Goal: Complete application form

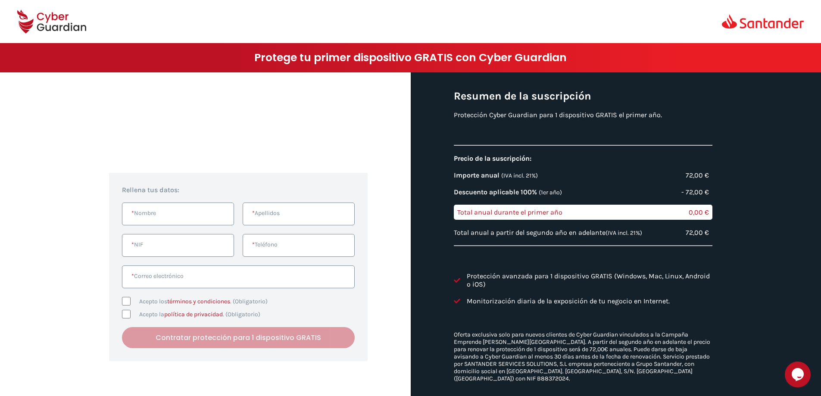
click at [191, 210] on input "* Nombre" at bounding box center [178, 213] width 112 height 23
type input "FRANCISCO"
click at [302, 210] on input "* Apellidos" at bounding box center [298, 213] width 112 height 23
type input "[PERSON_NAME]"
click at [187, 244] on input "* NIF" at bounding box center [178, 245] width 112 height 23
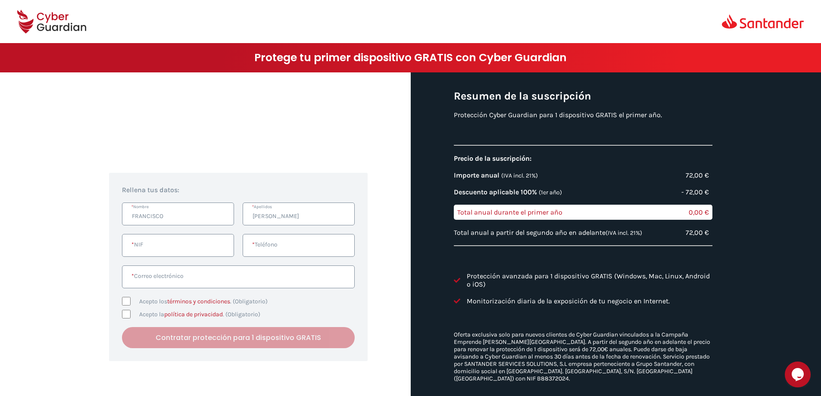
type input "53136962Q"
click at [302, 250] on input "* Teléfono" at bounding box center [298, 245] width 112 height 23
type input "664659067"
click at [242, 277] on input "* Correo electrónico" at bounding box center [238, 276] width 233 height 23
type input "[EMAIL_ADDRESS][DOMAIN_NAME]"
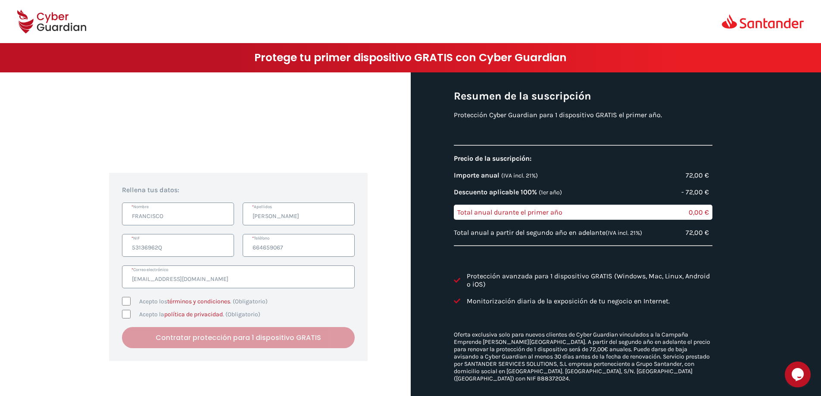
click at [125, 298] on input "Acepto los términos y condiciones . (Obligatorio)" at bounding box center [126, 301] width 9 height 9
checkbox input "true"
click at [125, 311] on input "Acepto la política de privacidad . (Obligatorio)" at bounding box center [126, 314] width 9 height 9
checkbox input "true"
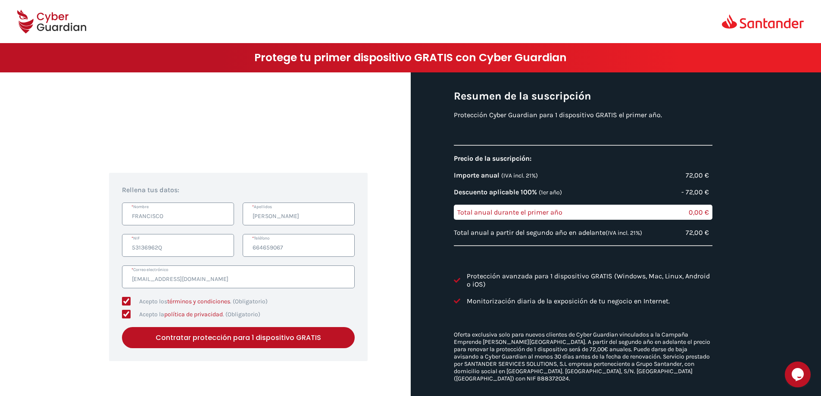
click at [253, 337] on button "Contratar protección para 1 dispositivo GRATIS" at bounding box center [238, 337] width 233 height 21
type input "F"
type input "AUTOS ROAL"
click at [202, 331] on button "Contratar protección para 1 dispositivo GRATIS" at bounding box center [238, 337] width 233 height 21
click at [318, 214] on input "[PERSON_NAME]" at bounding box center [298, 213] width 112 height 23
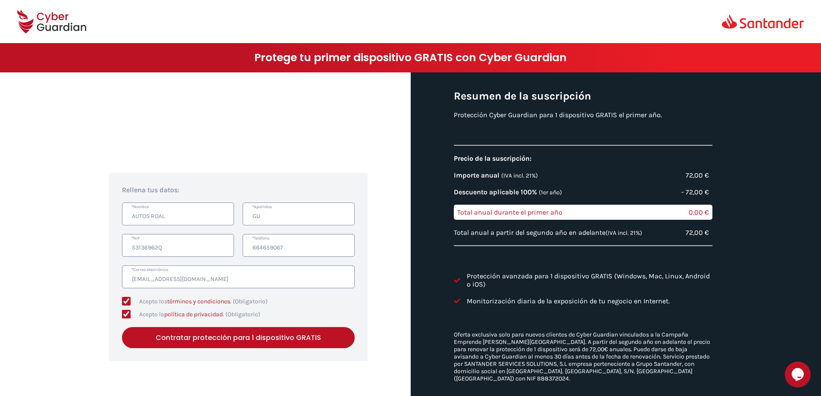
type input "G"
